Goal: Task Accomplishment & Management: Manage account settings

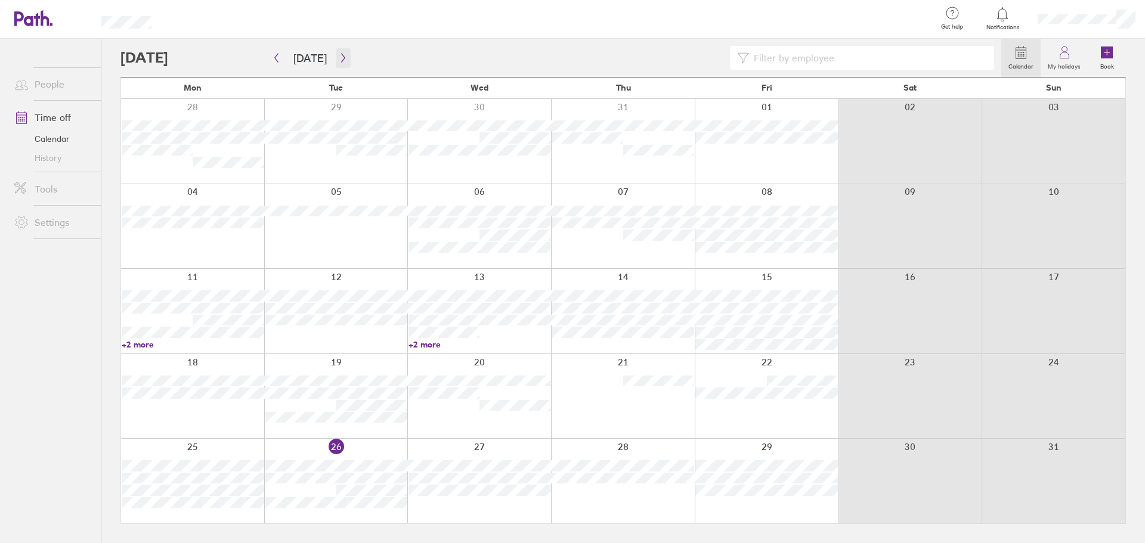
click at [346, 52] on button "button" at bounding box center [343, 58] width 15 height 20
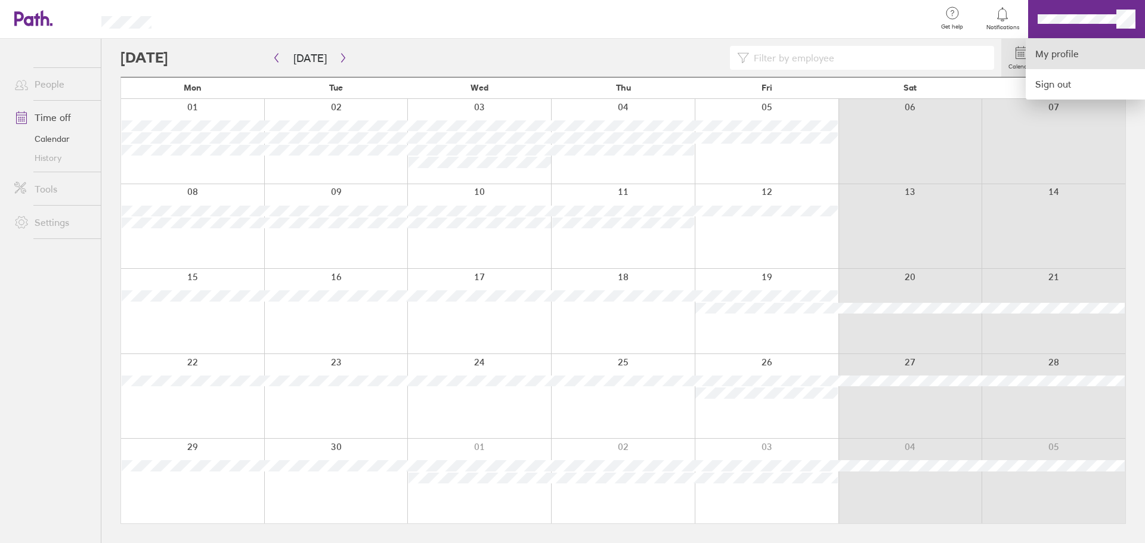
click at [1066, 60] on link "My profile" at bounding box center [1084, 54] width 119 height 30
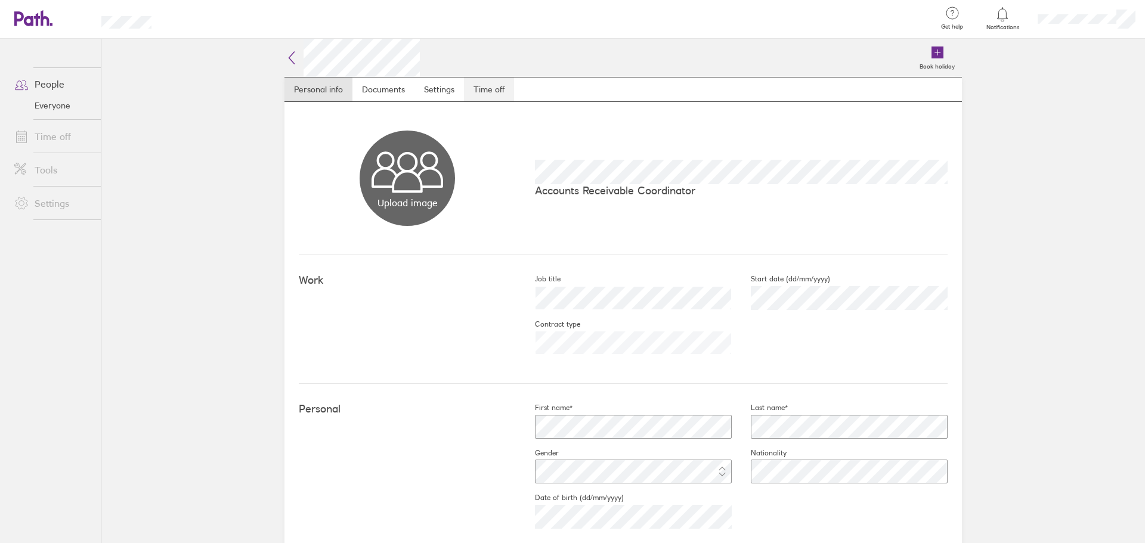
click at [501, 89] on link "Time off" at bounding box center [489, 90] width 50 height 24
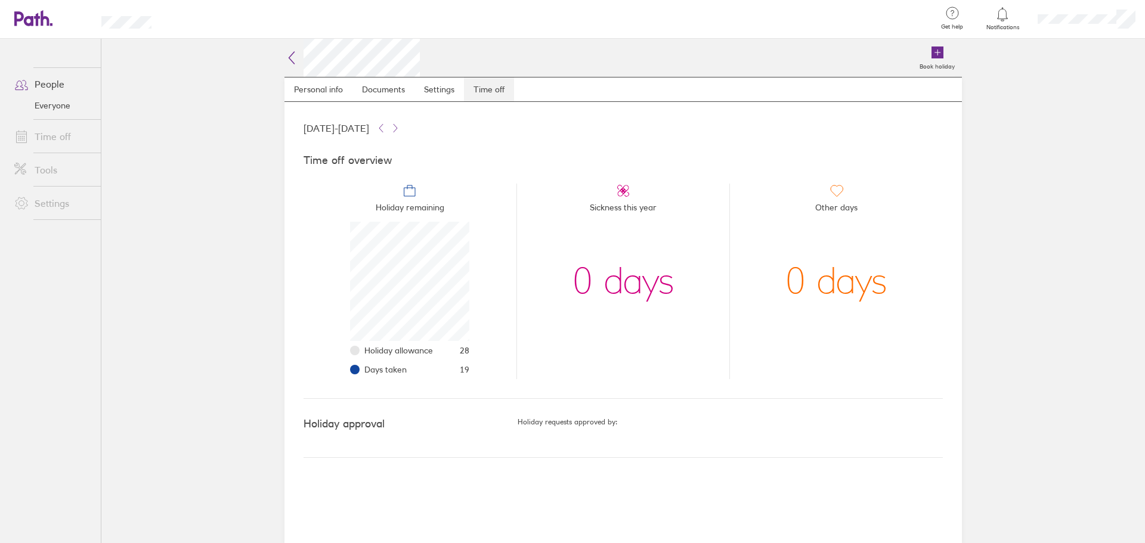
scroll to position [119, 119]
click at [295, 57] on icon at bounding box center [291, 58] width 14 height 14
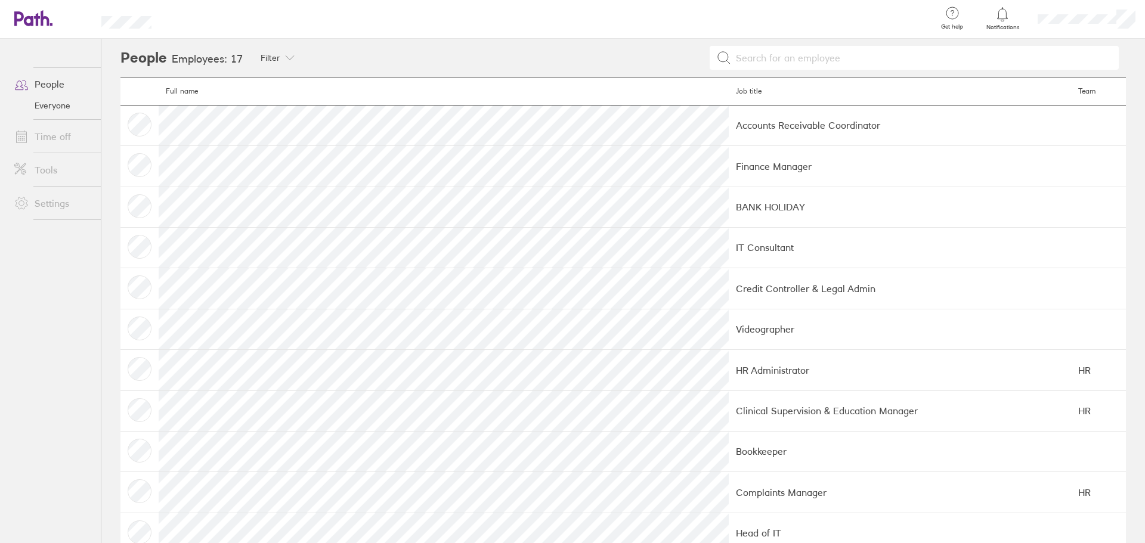
click at [75, 94] on link "People" at bounding box center [53, 84] width 96 height 24
click at [69, 136] on link "Time off" at bounding box center [53, 137] width 96 height 24
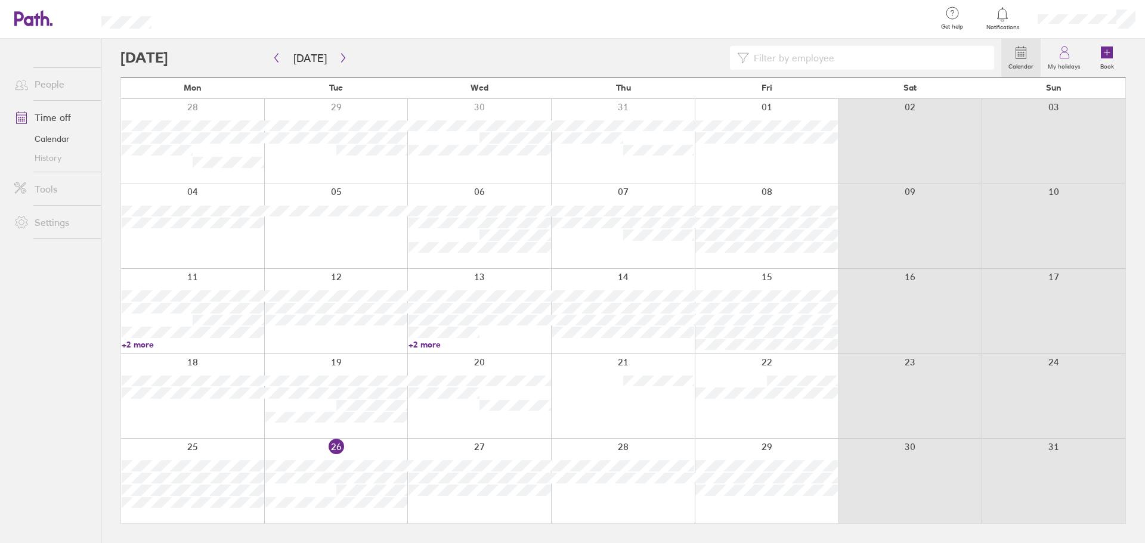
click at [43, 78] on link "People" at bounding box center [53, 84] width 96 height 24
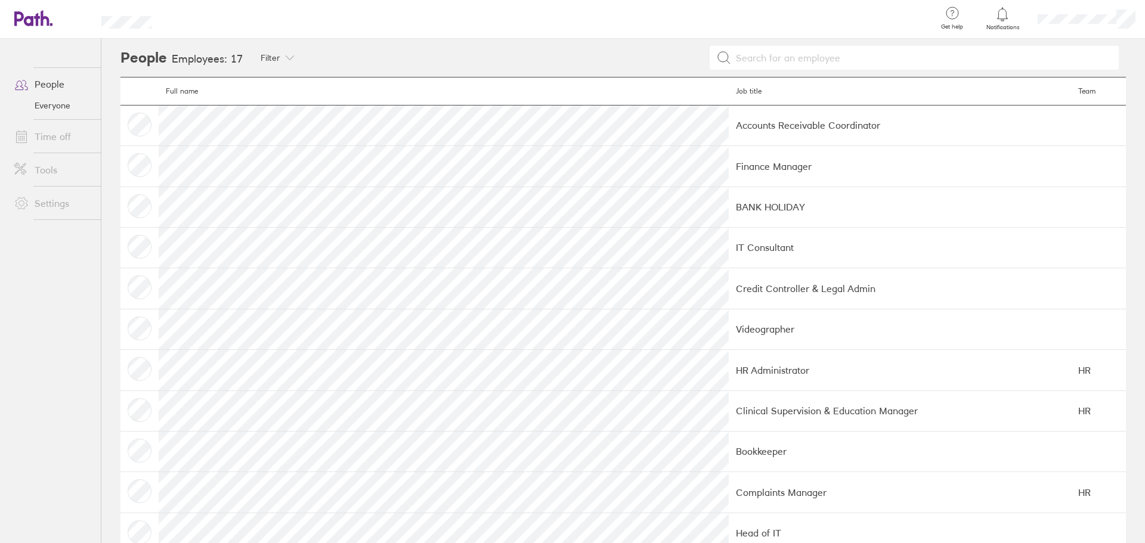
click at [68, 143] on link "Time off" at bounding box center [53, 137] width 96 height 24
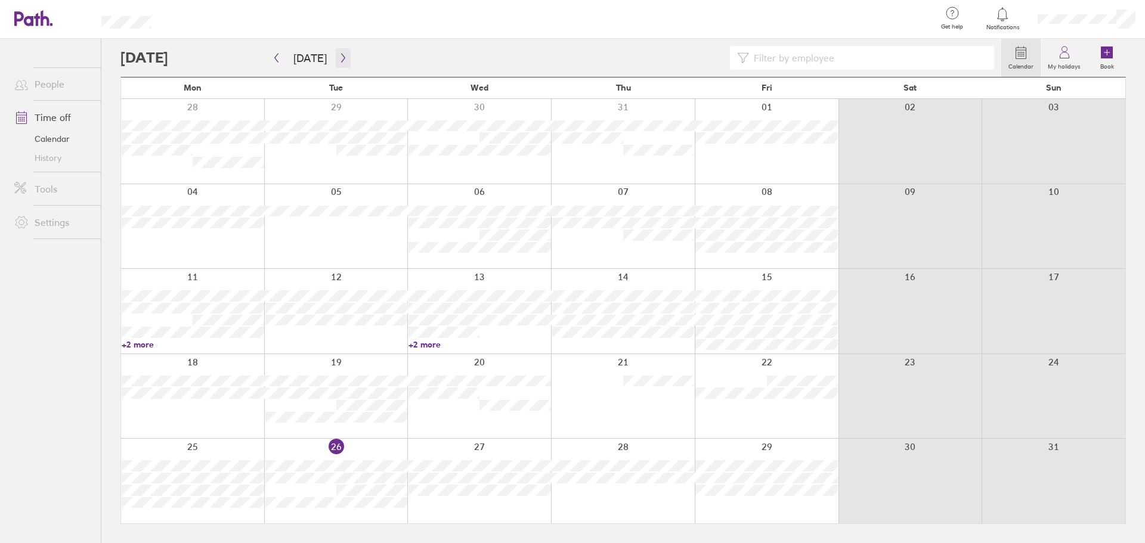
click at [342, 64] on button "button" at bounding box center [343, 58] width 15 height 20
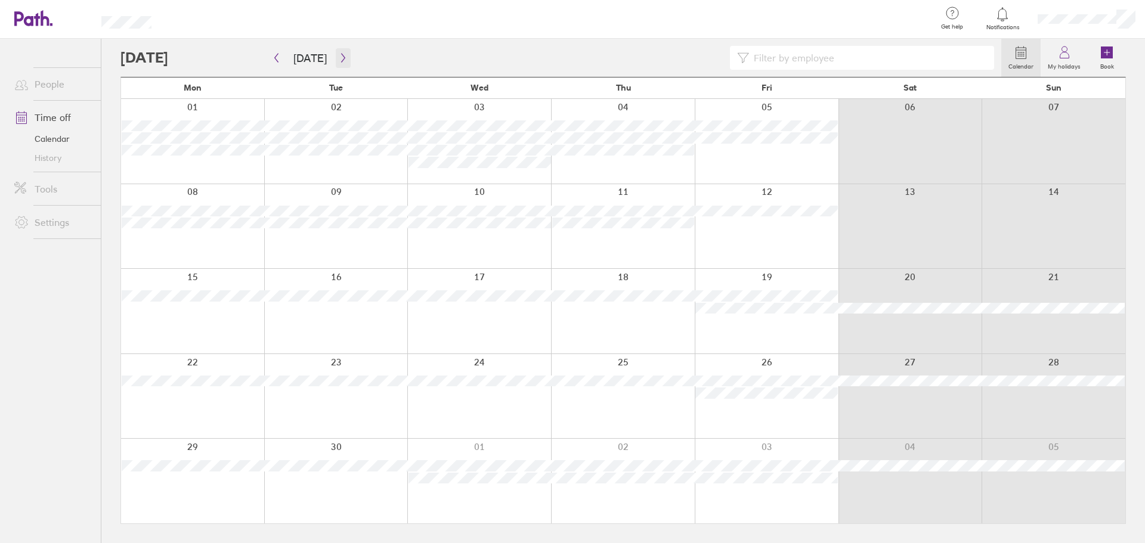
click at [342, 64] on button "button" at bounding box center [343, 58] width 15 height 20
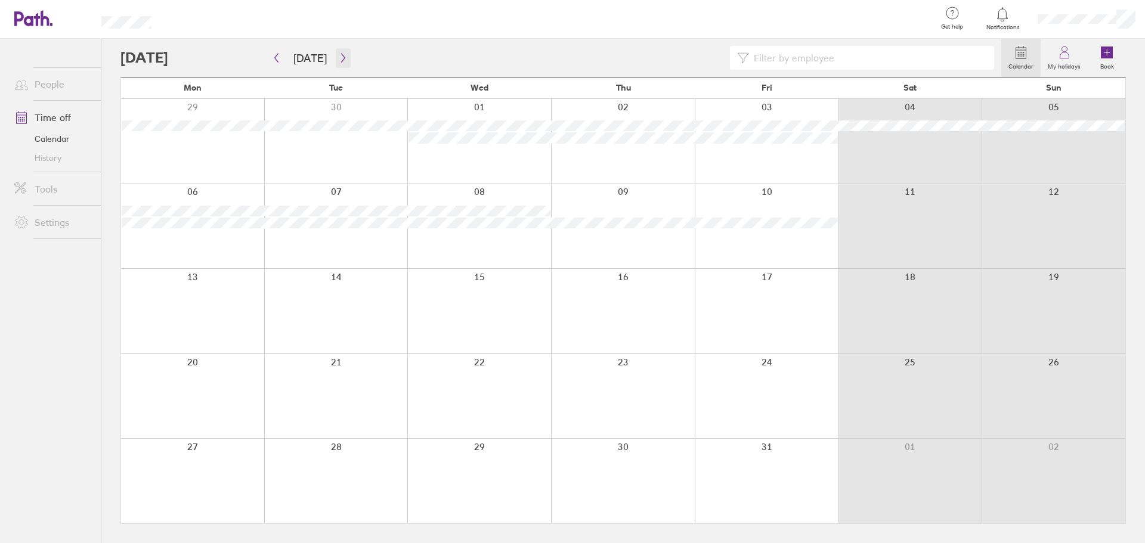
click at [342, 64] on button "button" at bounding box center [343, 58] width 15 height 20
click at [318, 63] on button "[DATE]" at bounding box center [310, 58] width 52 height 20
click at [1086, 29] on div at bounding box center [1086, 19] width 117 height 38
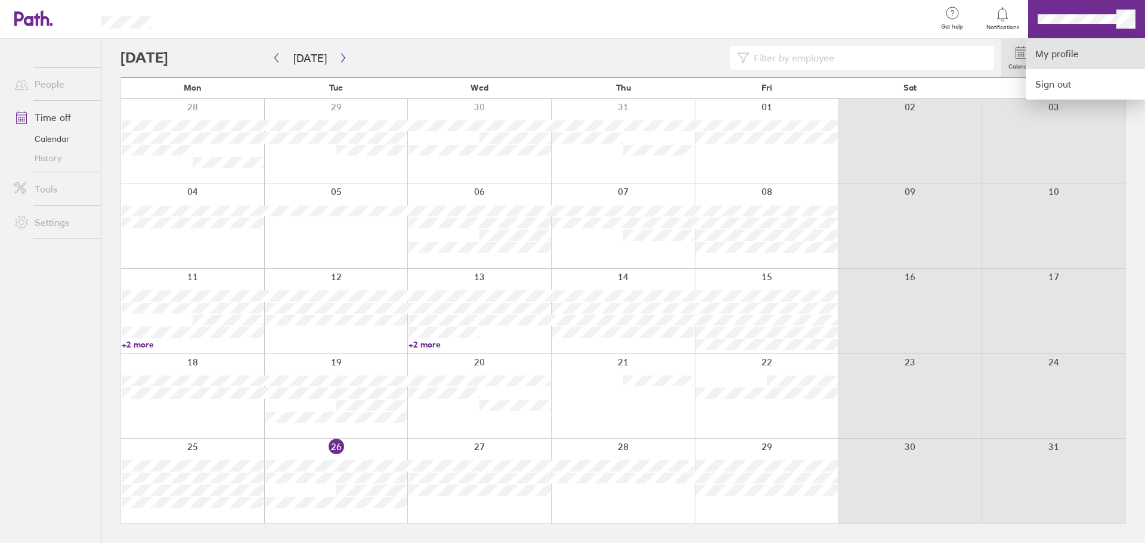
click at [1081, 54] on link "My profile" at bounding box center [1084, 54] width 119 height 30
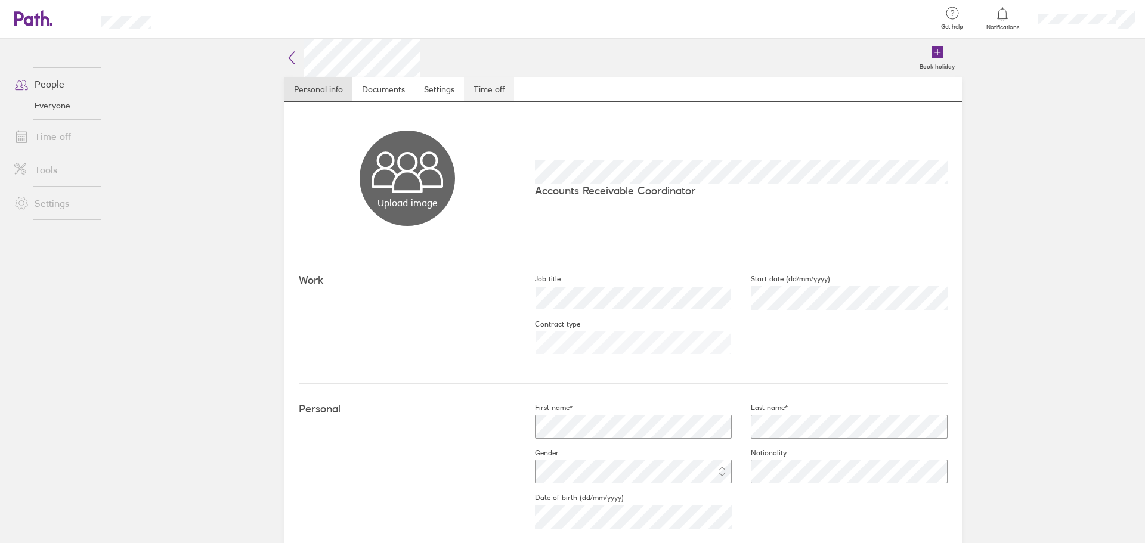
click at [498, 94] on link "Time off" at bounding box center [489, 90] width 50 height 24
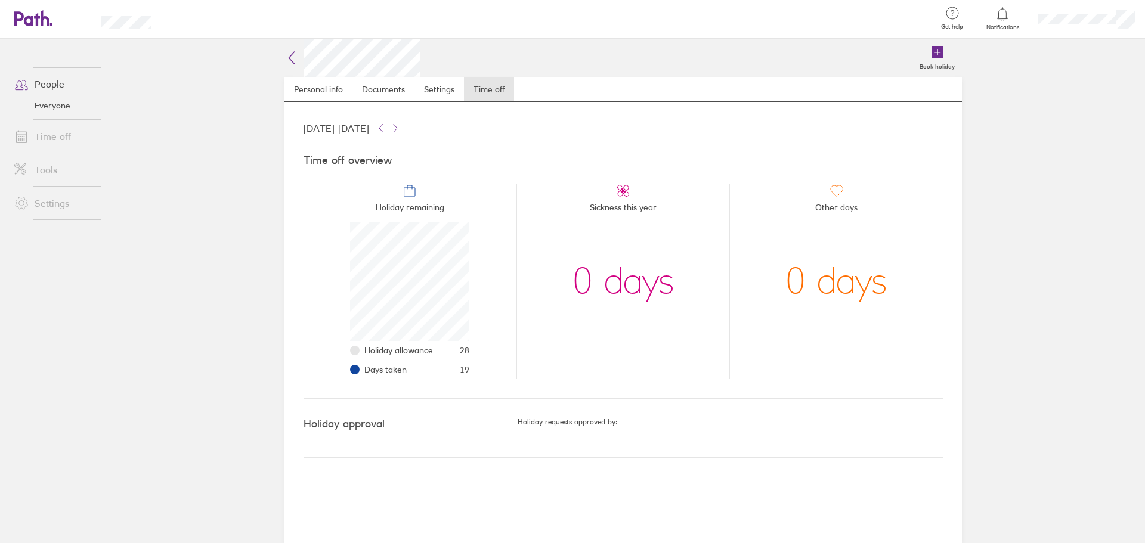
scroll to position [119, 119]
click at [57, 123] on li "Time off" at bounding box center [50, 136] width 101 height 33
click at [58, 131] on link "Time off" at bounding box center [53, 137] width 96 height 24
